Goal: Task Accomplishment & Management: Complete application form

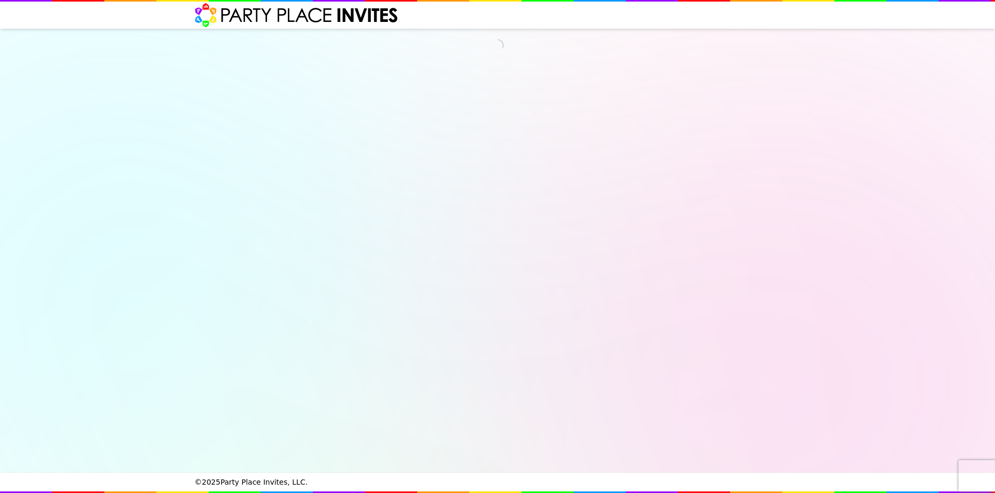
select select "540260"
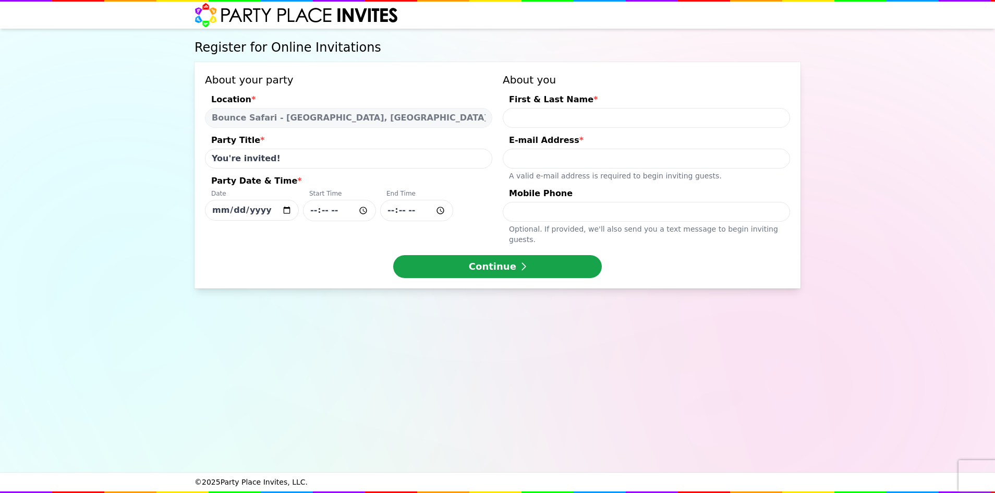
click at [542, 119] on input "First & Last Name *" at bounding box center [646, 118] width 287 height 20
click at [613, 155] on input "E-mail Address * A valid e-mail address is required to begin inviting guests." at bounding box center [646, 159] width 287 height 20
click at [529, 214] on input "Mobile Phone Optional. If provided, we ' ll also send you a text message to beg…" at bounding box center [646, 212] width 287 height 20
click at [331, 161] on input "You're invited!" at bounding box center [348, 159] width 287 height 20
click at [546, 120] on input "First & Last Name *" at bounding box center [646, 118] width 287 height 20
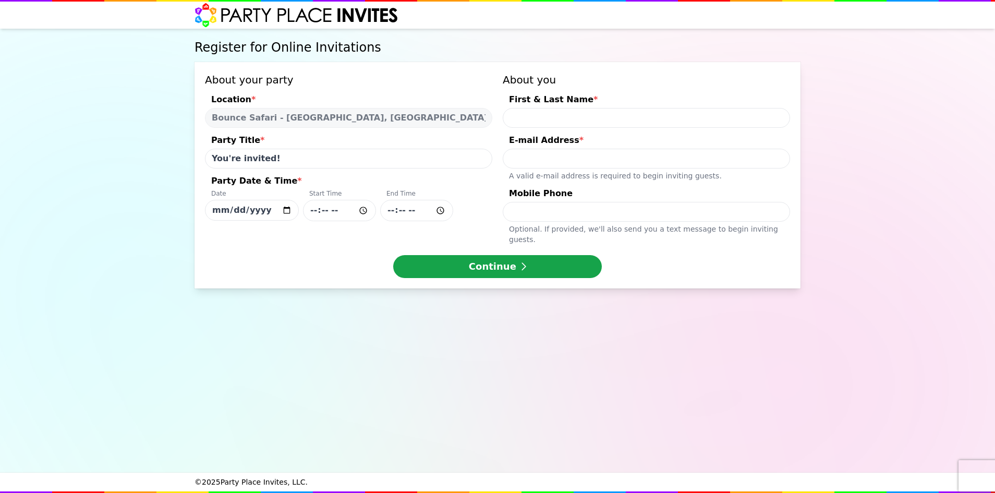
type input "l"
type input "[PERSON_NAME] & [PERSON_NAME]"
type input "[EMAIL_ADDRESS][PERSON_NAME][DOMAIN_NAME]"
type input "2019826951"
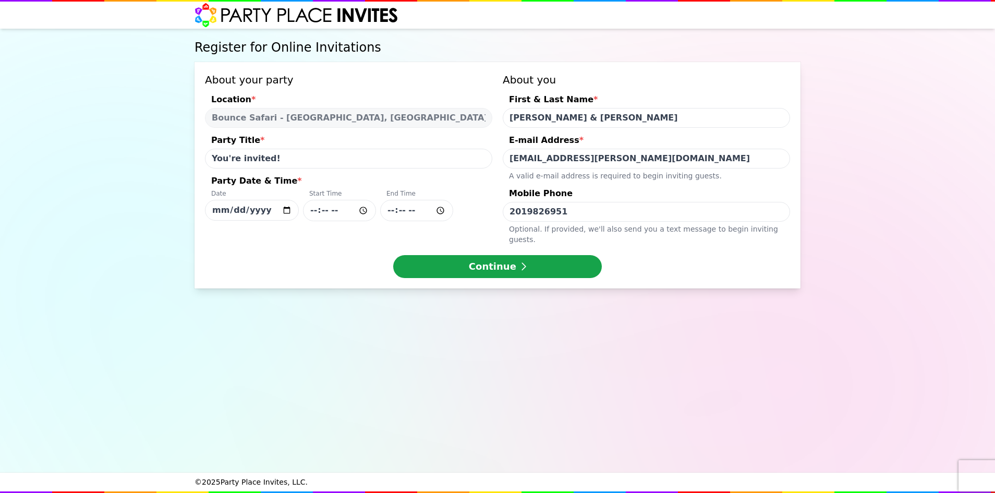
click at [281, 210] on input "[DATE]" at bounding box center [252, 210] width 94 height 21
click at [287, 211] on input "[DATE]" at bounding box center [252, 210] width 94 height 21
type input "[DATE]"
click at [355, 213] on input "Party Date & Time * Date [DATE] Start Time End Time" at bounding box center [339, 210] width 73 height 21
click at [358, 213] on input "Party Date & Time * Date [DATE] Start Time End Time" at bounding box center [339, 210] width 73 height 21
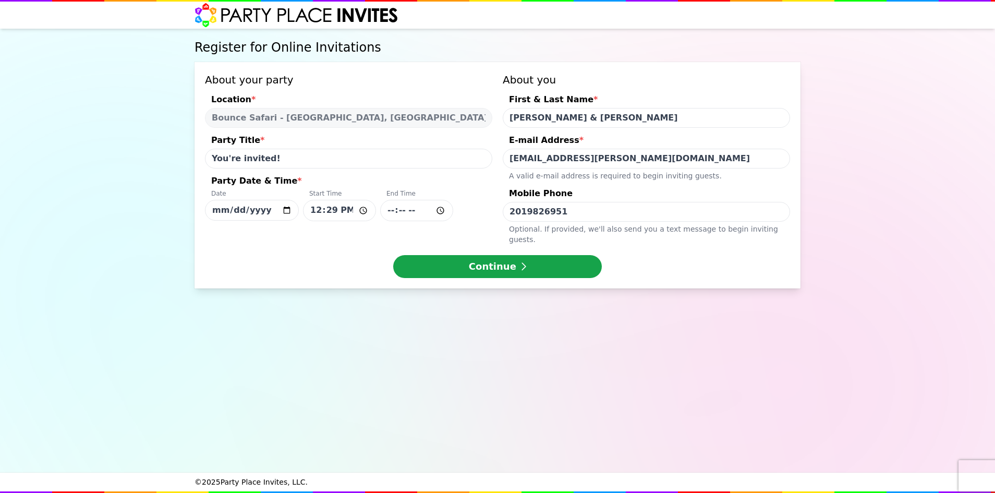
click at [404, 211] on input "Party Date & Time * Date [DATE] Start Time 12:29 End Time" at bounding box center [416, 210] width 73 height 21
click at [330, 212] on input "12:29" at bounding box center [339, 210] width 73 height 21
type input "12:30"
click at [405, 207] on input "Party Date & Time * Date [DATE] Start Time 12:30 End Time" at bounding box center [416, 210] width 73 height 21
click at [413, 255] on button "Continue" at bounding box center [497, 266] width 209 height 23
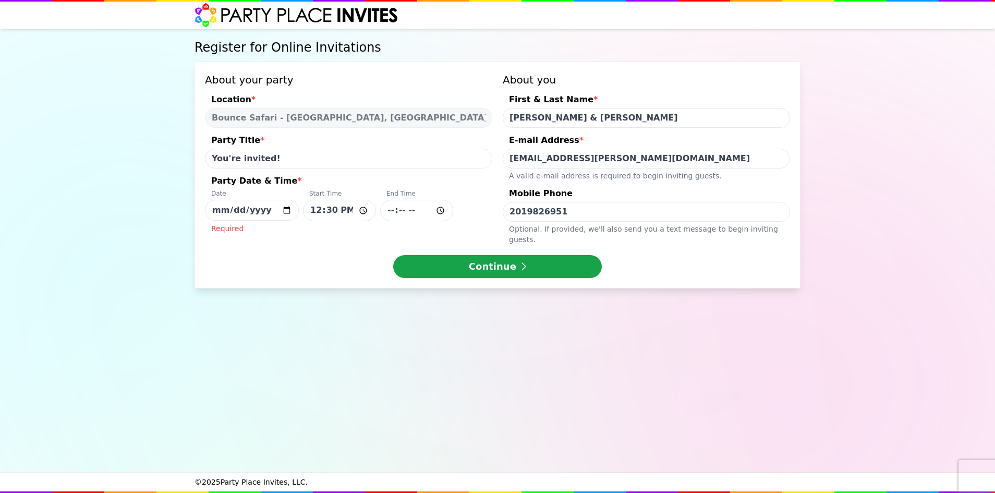
click at [415, 209] on input "Party Date & Time * Date [DATE] Start Time 12:30 End Time Required" at bounding box center [416, 210] width 73 height 21
click at [440, 210] on input "Party Date & Time * Date [DATE] Start Time 12:30 End Time Required" at bounding box center [416, 210] width 73 height 21
type input "14:15"
click at [490, 184] on div "Party Date & Time *" at bounding box center [348, 182] width 287 height 15
click at [299, 200] on input "[DATE]" at bounding box center [252, 210] width 94 height 21
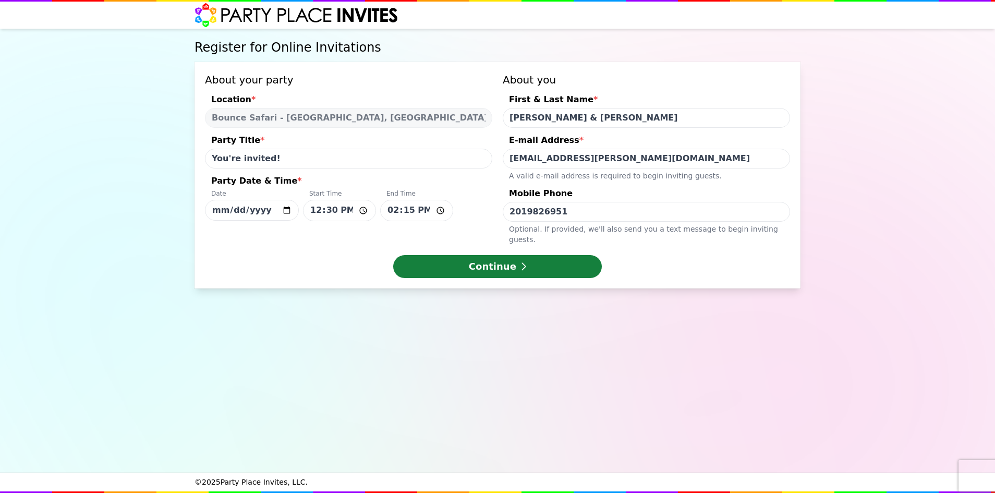
click at [499, 257] on button "Continue" at bounding box center [497, 266] width 209 height 23
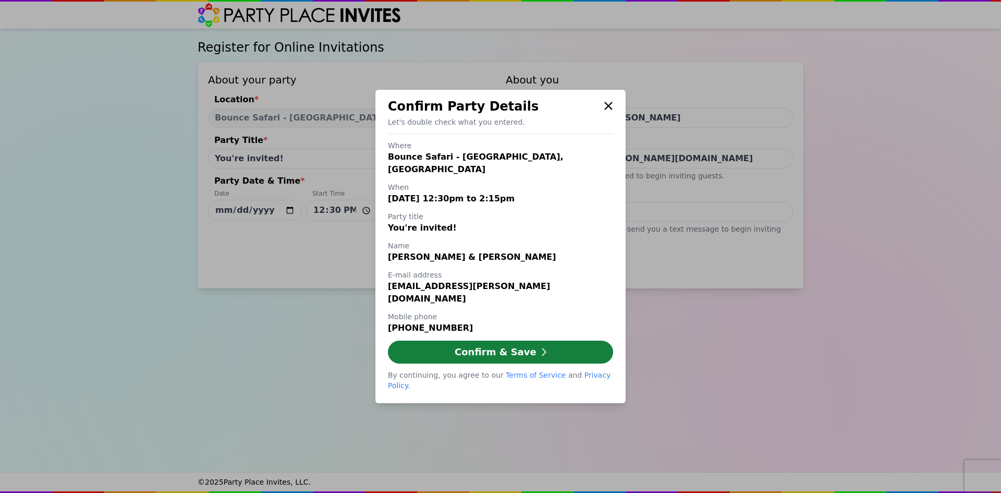
click at [525, 346] on button "Confirm & Save" at bounding box center [500, 352] width 225 height 23
